Goal: Check status: Check status

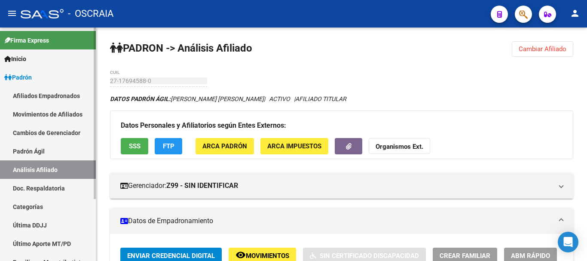
click at [39, 147] on link "Padrón Ágil" at bounding box center [48, 151] width 96 height 18
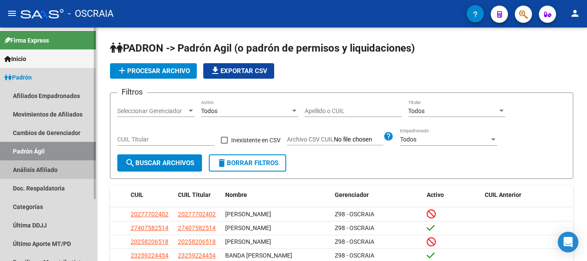
click at [39, 169] on link "Análisis Afiliado" at bounding box center [48, 169] width 96 height 18
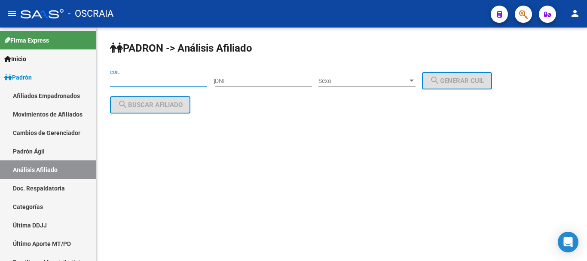
click at [190, 80] on input "CUIL" at bounding box center [158, 80] width 97 height 7
paste input "20-36067286-8"
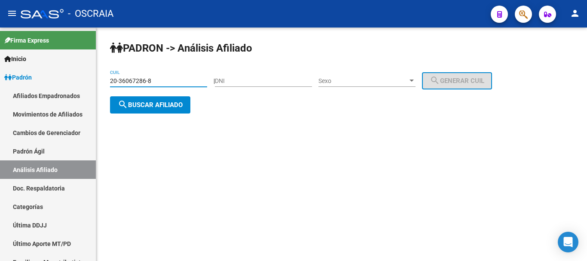
type input "20-36067286-8"
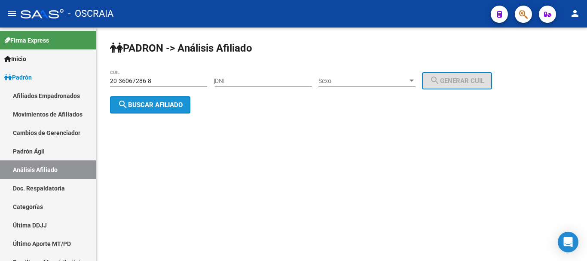
click at [156, 102] on span "search Buscar afiliado" at bounding box center [150, 105] width 65 height 8
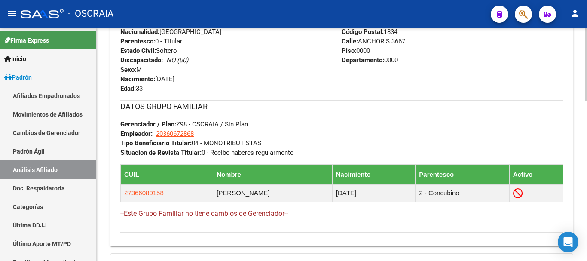
scroll to position [513, 0]
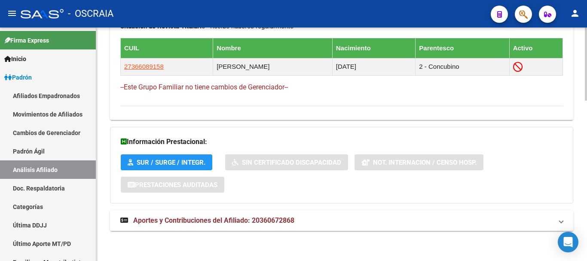
click at [179, 217] on span "Aportes y Contribuciones del Afiliado: 20360672868" at bounding box center [213, 220] width 161 height 8
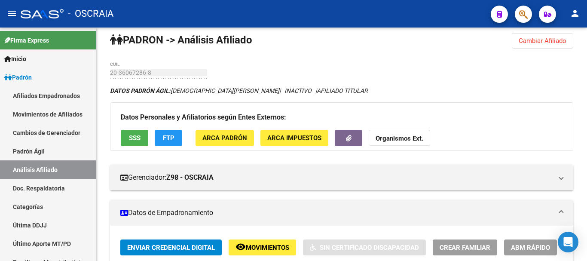
scroll to position [0, 0]
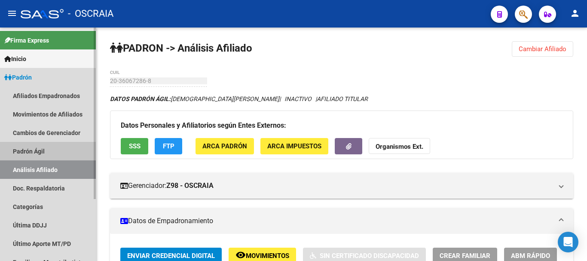
click at [30, 150] on link "Padrón Ágil" at bounding box center [48, 151] width 96 height 18
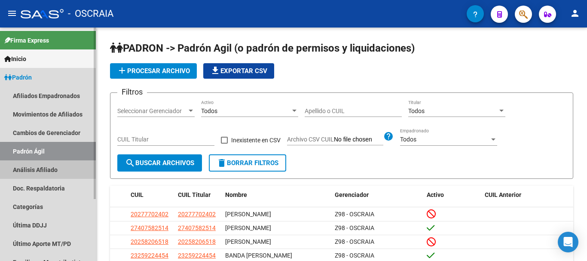
click at [28, 171] on link "Análisis Afiliado" at bounding box center [48, 169] width 96 height 18
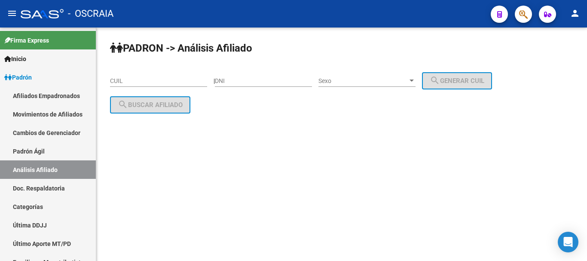
click at [176, 164] on mat-sidenav-content "PADRON -> Análisis Afiliado CUIL | DNI Sexo Sexo search Generar CUIL search Bus…" at bounding box center [341, 144] width 491 height 233
click at [236, 152] on mat-sidenav-content "PADRON -> Análisis Afiliado CUIL | DNI Sexo Sexo search Generar CUIL search Bus…" at bounding box center [341, 144] width 491 height 233
click at [174, 80] on input "CUIL" at bounding box center [158, 80] width 97 height 7
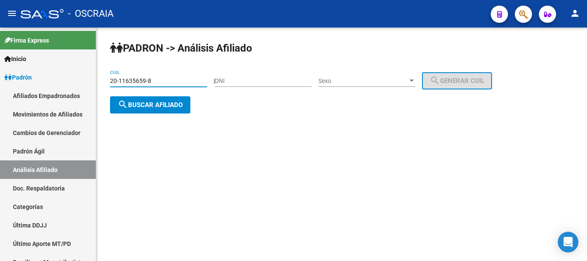
type input "20-11635659-8"
click at [167, 104] on span "search Buscar afiliado" at bounding box center [150, 105] width 65 height 8
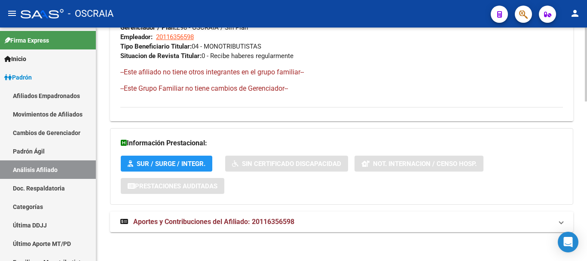
scroll to position [504, 0]
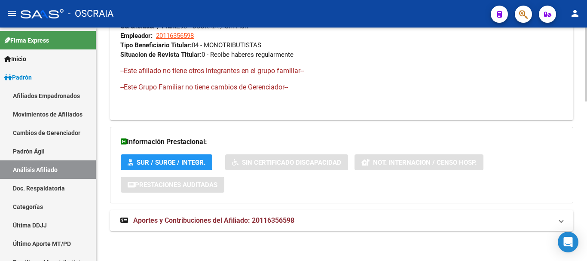
click at [212, 223] on span "Aportes y Contribuciones del Afiliado: 20116356598" at bounding box center [213, 220] width 161 height 8
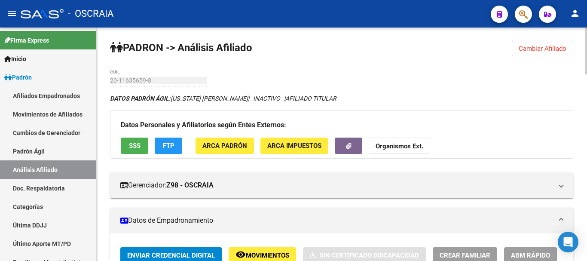
scroll to position [0, 0]
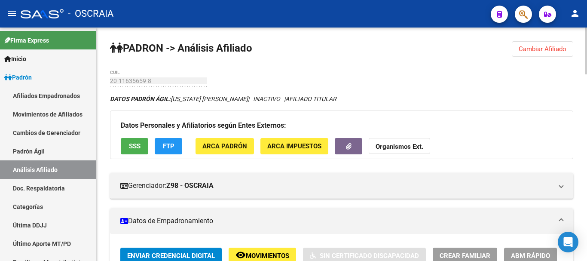
click at [155, 86] on div "20-11635659-8 CUIL" at bounding box center [158, 78] width 97 height 17
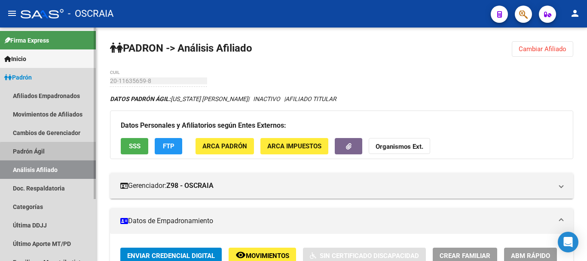
click at [65, 153] on link "Padrón Ágil" at bounding box center [48, 151] width 96 height 18
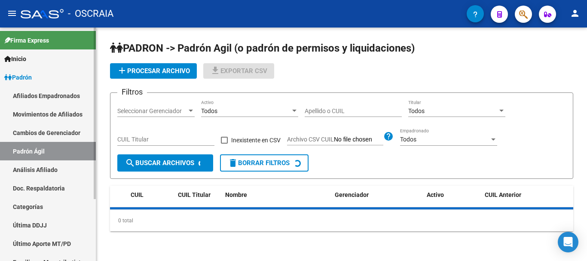
click at [60, 166] on link "Análisis Afiliado" at bounding box center [48, 169] width 96 height 18
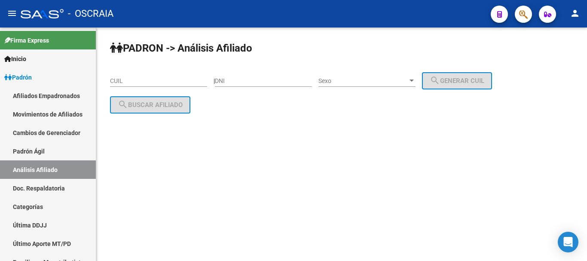
click at [141, 69] on div "PADRON -> Análisis Afiliado CUIL | DNI Sexo Sexo search Generar CUIL search Bus…" at bounding box center [341, 84] width 491 height 113
click at [142, 78] on input "CUIL" at bounding box center [158, 80] width 97 height 7
paste input "27-96164431-9"
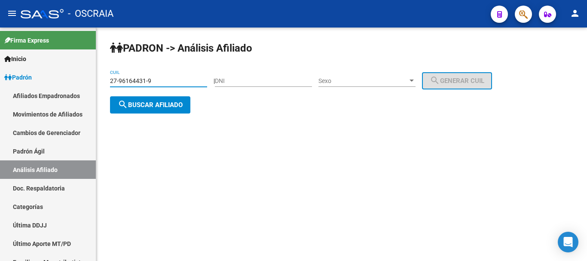
type input "27-96164431-9"
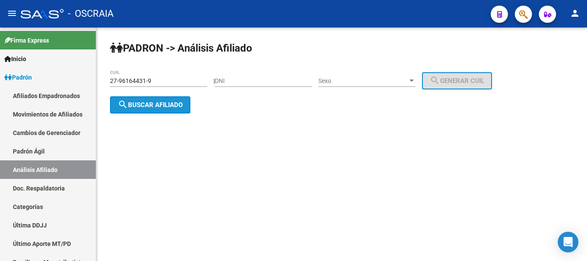
click at [150, 104] on span "search Buscar afiliado" at bounding box center [150, 105] width 65 height 8
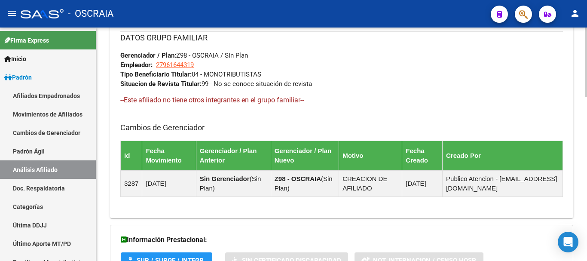
scroll to position [556, 0]
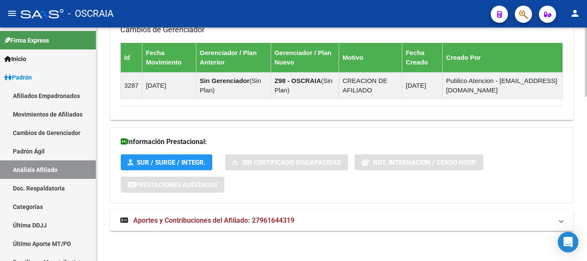
click at [168, 219] on span "Aportes y Contribuciones del Afiliado: 27961644319" at bounding box center [213, 220] width 161 height 8
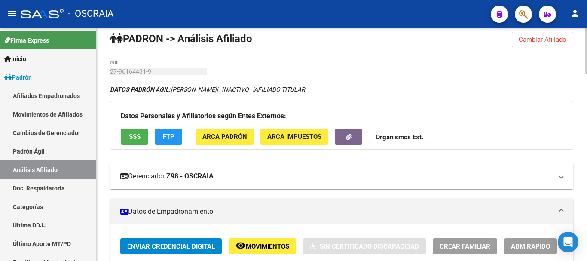
scroll to position [0, 0]
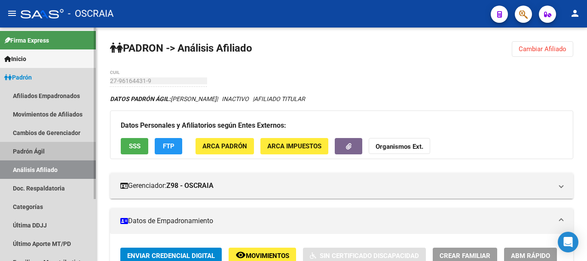
click at [43, 148] on link "Padrón Ágil" at bounding box center [48, 151] width 96 height 18
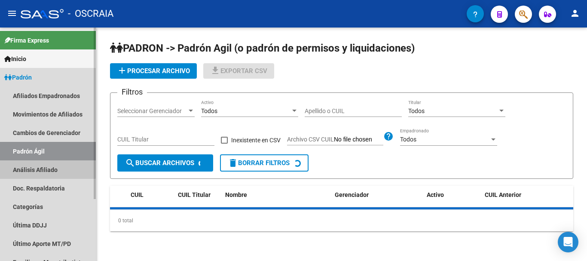
click at [43, 165] on link "Análisis Afiliado" at bounding box center [48, 169] width 96 height 18
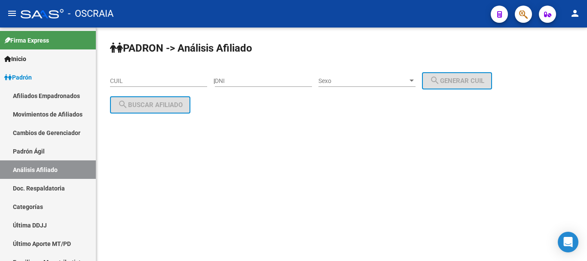
click at [159, 83] on input "CUIL" at bounding box center [158, 80] width 97 height 7
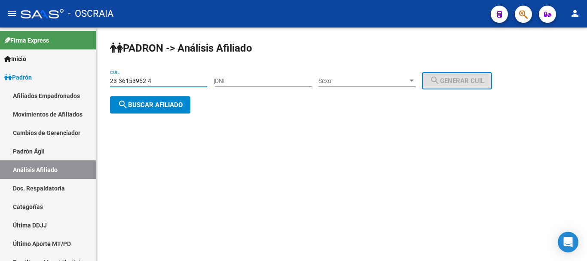
type input "23-36153952-4"
click at [168, 101] on span "search Buscar afiliado" at bounding box center [150, 105] width 65 height 8
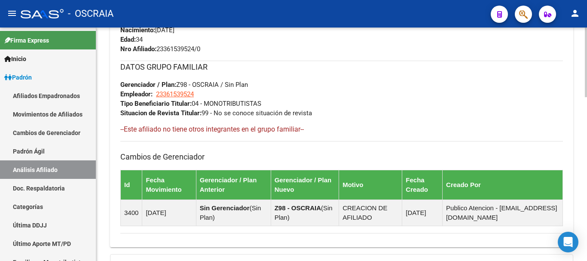
scroll to position [547, 0]
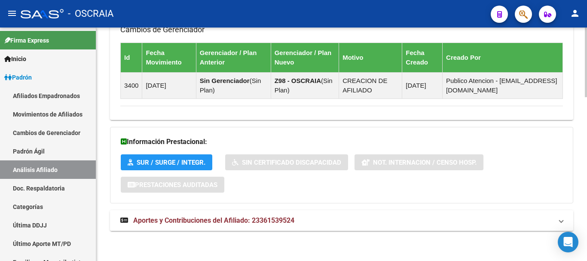
click at [219, 219] on span "Aportes y Contribuciones del Afiliado: 23361539524" at bounding box center [213, 220] width 161 height 8
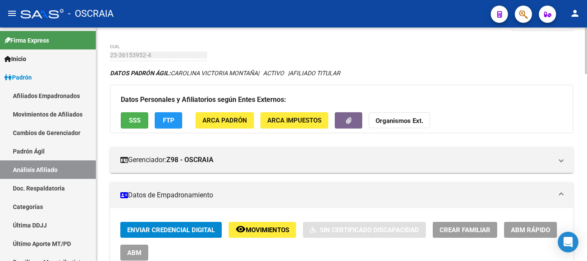
scroll to position [0, 0]
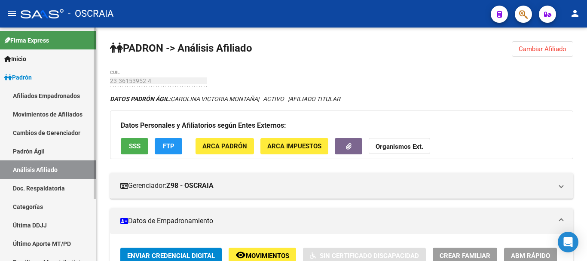
click at [28, 146] on link "Padrón Ágil" at bounding box center [48, 151] width 96 height 18
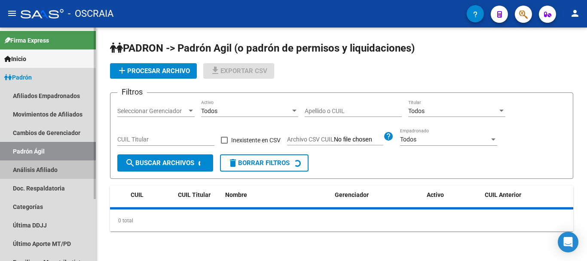
click at [32, 168] on link "Análisis Afiliado" at bounding box center [48, 169] width 96 height 18
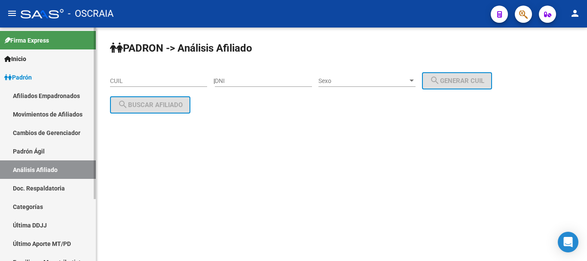
click at [45, 149] on link "Padrón Ágil" at bounding box center [48, 151] width 96 height 18
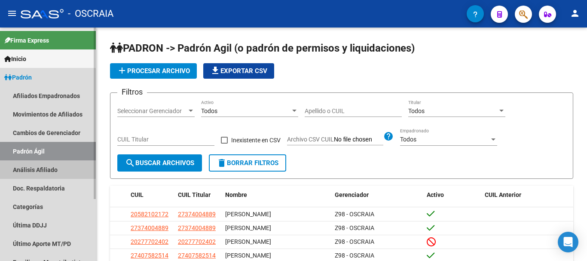
click at [45, 167] on link "Análisis Afiliado" at bounding box center [48, 169] width 96 height 18
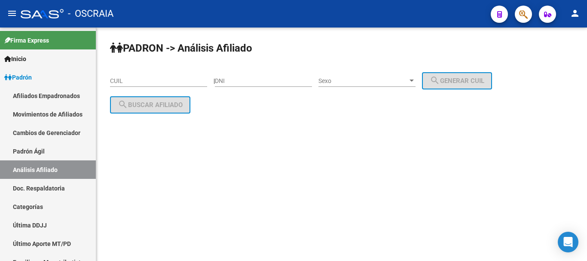
click at [169, 77] on div "CUIL" at bounding box center [158, 78] width 97 height 17
paste input "20-93092857-8"
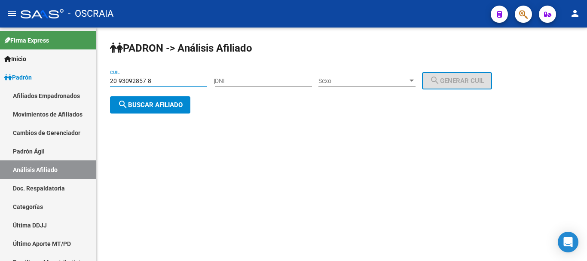
type input "20-93092857-8"
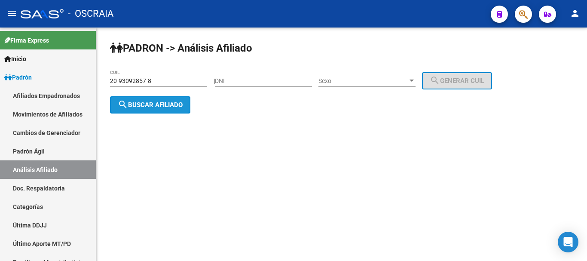
click at [175, 100] on button "search Buscar afiliado" at bounding box center [150, 104] width 80 height 17
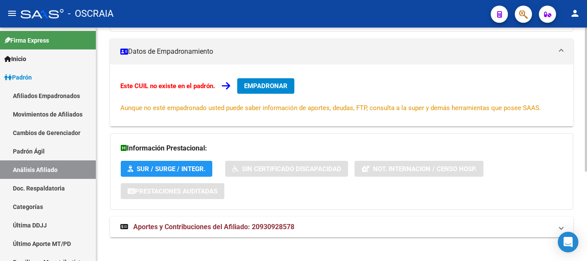
scroll to position [145, 0]
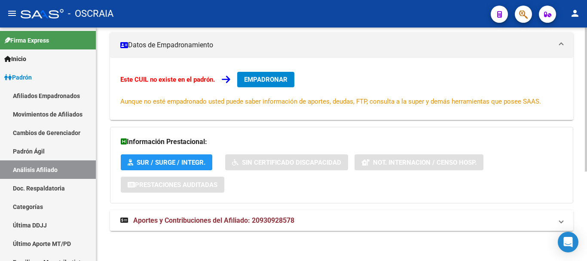
click at [235, 220] on span "Aportes y Contribuciones del Afiliado: 20930928578" at bounding box center [213, 220] width 161 height 8
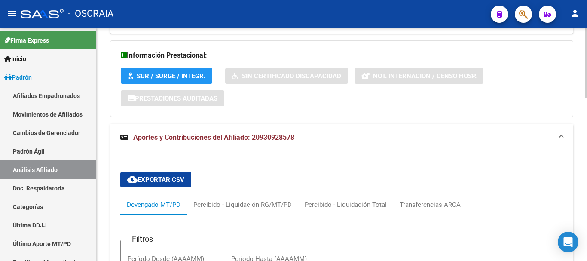
scroll to position [188, 0]
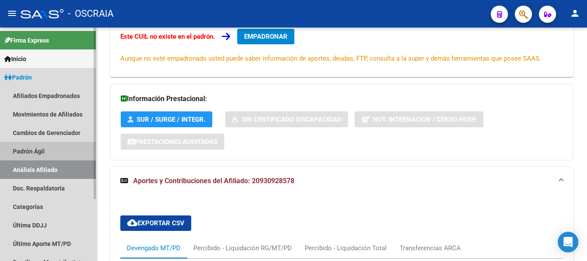
click at [46, 149] on link "Padrón Ágil" at bounding box center [48, 151] width 96 height 18
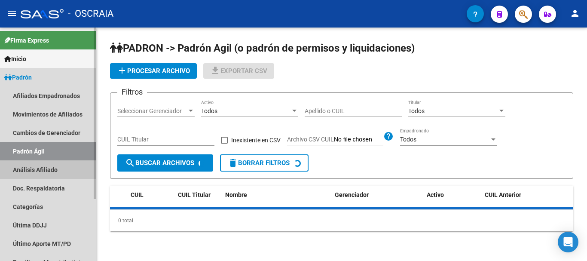
click at [38, 168] on link "Análisis Afiliado" at bounding box center [48, 169] width 96 height 18
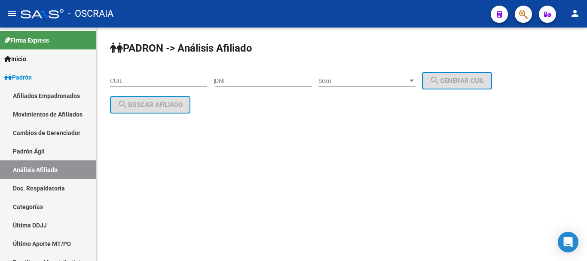
click at [158, 77] on div "CUIL" at bounding box center [158, 78] width 97 height 17
paste input "20-14632716-6"
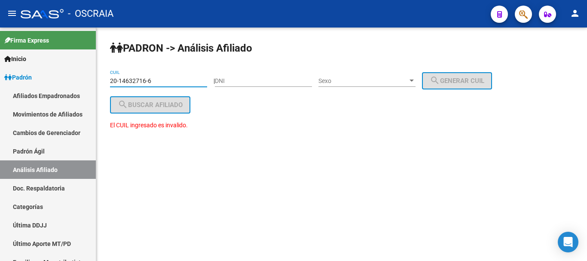
click at [131, 80] on input "20-14632716-6" at bounding box center [158, 80] width 97 height 7
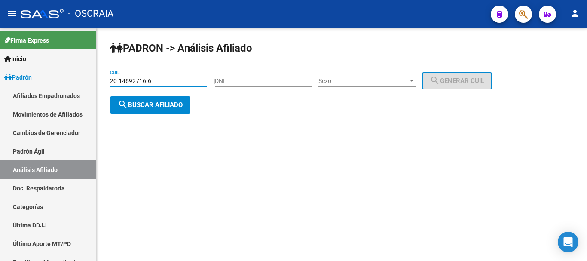
type input "20-14692716-6"
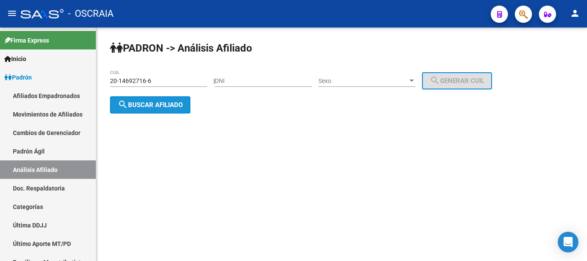
click at [172, 101] on span "search Buscar afiliado" at bounding box center [150, 105] width 65 height 8
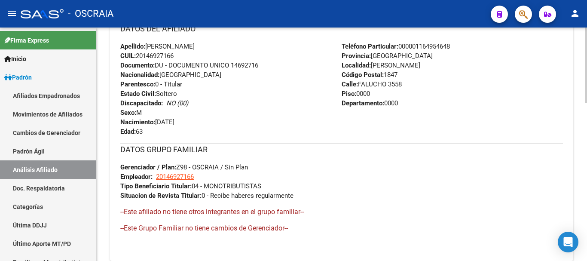
scroll to position [485, 0]
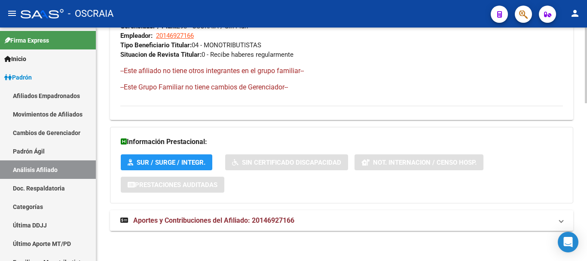
click at [204, 223] on span "Aportes y Contribuciones del Afiliado: 20146927166" at bounding box center [213, 220] width 161 height 8
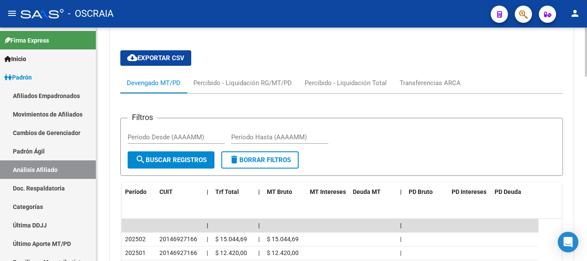
scroll to position [614, 0]
